Goal: Task Accomplishment & Management: Use online tool/utility

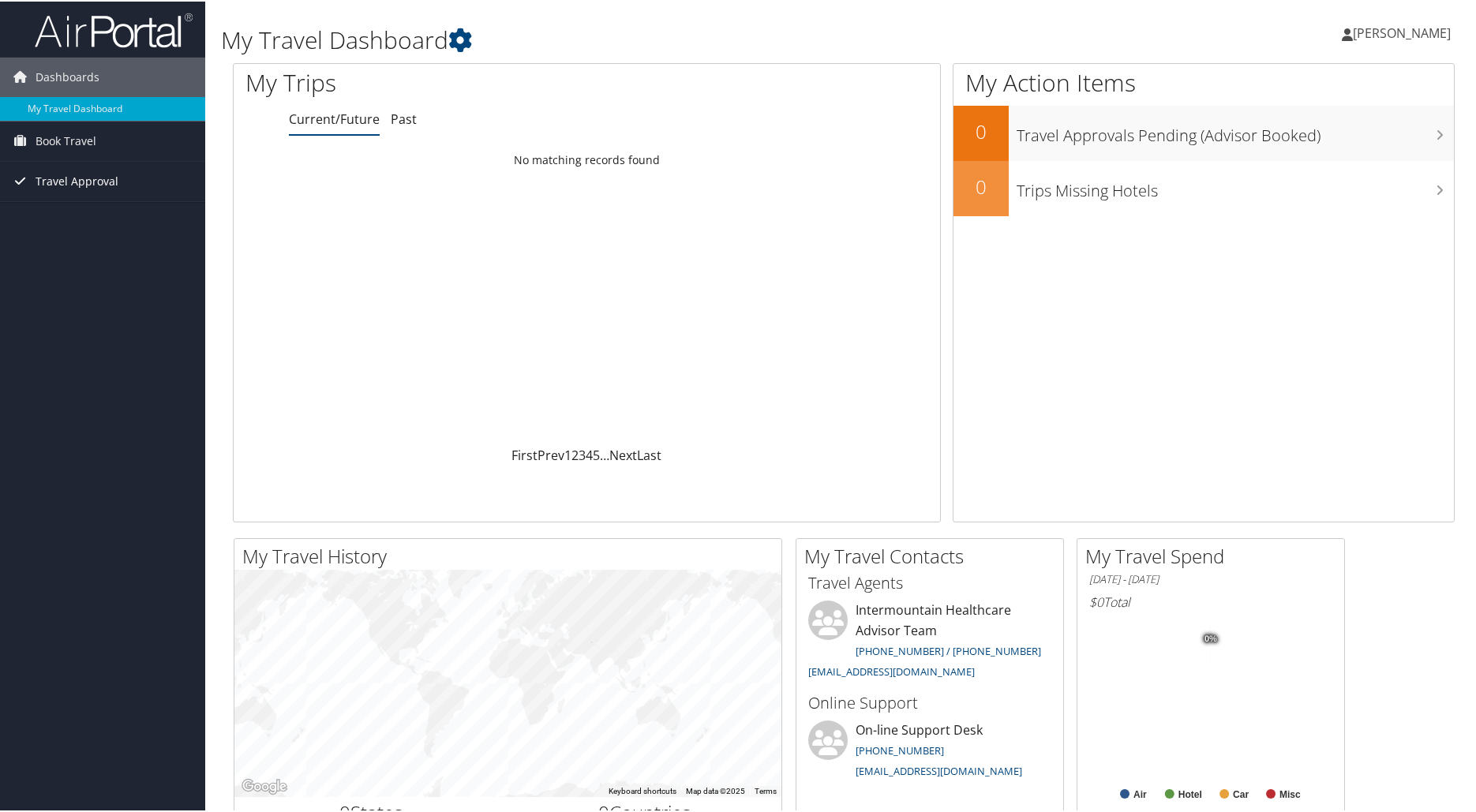
click at [80, 179] on span "Travel Approval" at bounding box center [77, 180] width 82 height 40
click at [76, 234] on link "Approved Trips" at bounding box center [102, 236] width 206 height 24
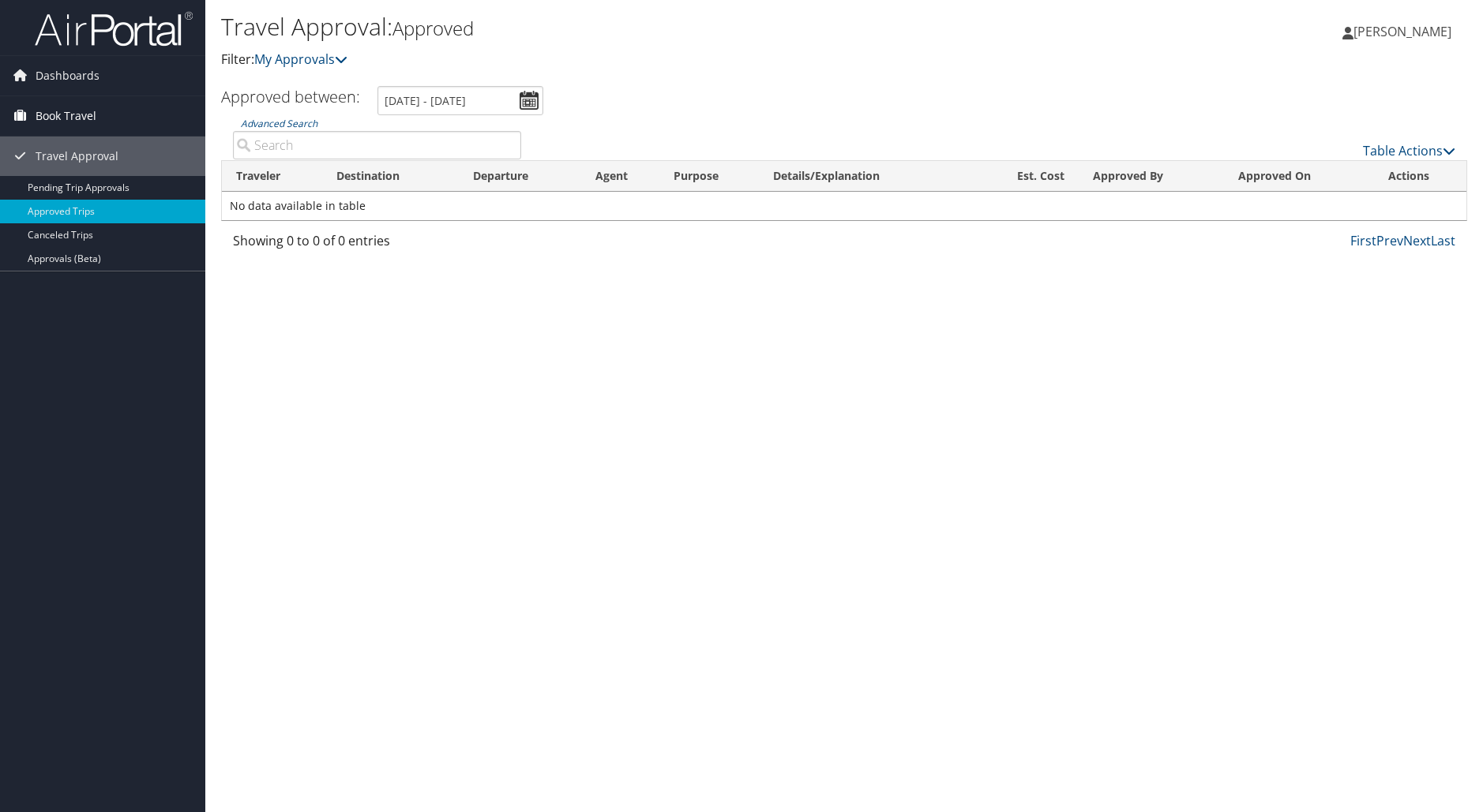
click at [70, 113] on span "Book Travel" at bounding box center [66, 116] width 61 height 40
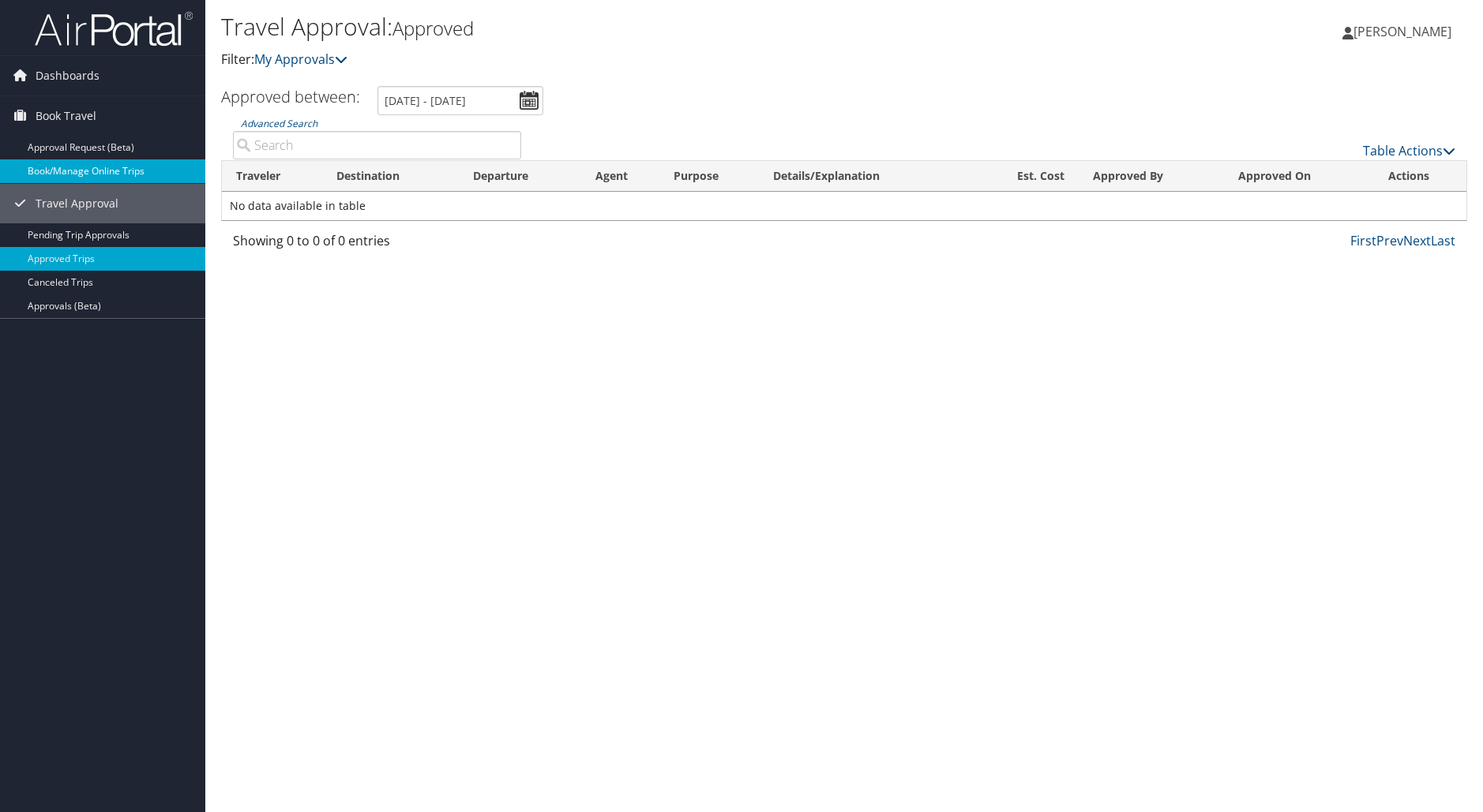
click at [100, 171] on link "Book/Manage Online Trips" at bounding box center [102, 171] width 206 height 24
